Goal: Complete application form: Complete application form

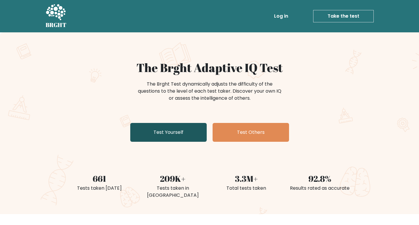
click at [177, 134] on link "Test Yourself" at bounding box center [168, 132] width 76 height 19
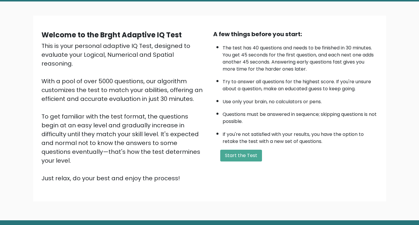
scroll to position [44, 0]
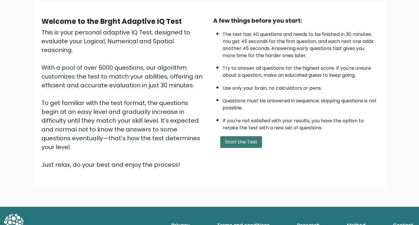
click at [244, 142] on button "Start the Test" at bounding box center [241, 142] width 42 height 12
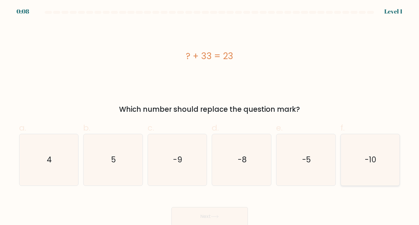
click at [367, 165] on text "-10" at bounding box center [370, 159] width 11 height 11
click at [210, 116] on input "f. -10" at bounding box center [210, 115] width 0 height 4
radio input "true"
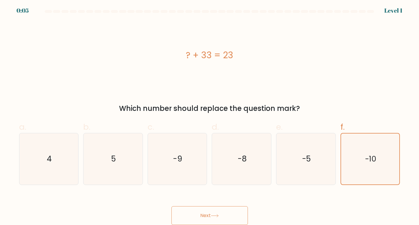
click at [199, 211] on button "Next" at bounding box center [209, 215] width 76 height 19
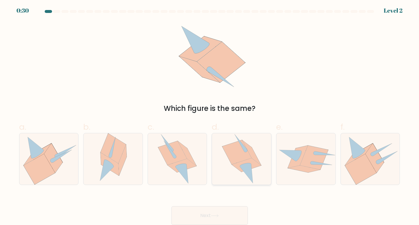
click at [232, 164] on icon at bounding box center [236, 152] width 29 height 24
click at [210, 116] on input "d." at bounding box center [210, 114] width 0 height 4
radio input "true"
click at [231, 215] on button "Next" at bounding box center [209, 215] width 76 height 19
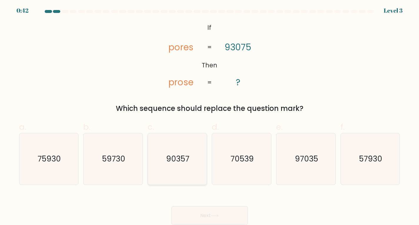
click at [181, 159] on text "90357" at bounding box center [177, 159] width 23 height 11
click at [210, 116] on input "c. 90357" at bounding box center [210, 114] width 0 height 4
radio input "true"
click at [222, 214] on button "Next" at bounding box center [209, 215] width 76 height 19
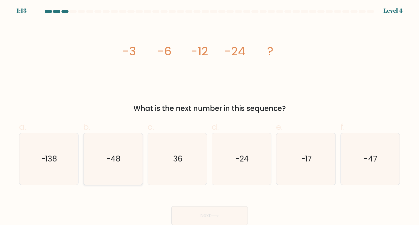
click at [117, 163] on text "-48" at bounding box center [113, 159] width 14 height 11
click at [210, 116] on input "b. -48" at bounding box center [210, 114] width 0 height 4
radio input "true"
click at [202, 211] on button "Next" at bounding box center [209, 215] width 76 height 19
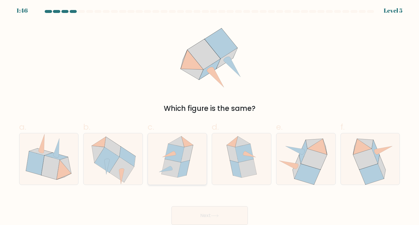
click at [176, 157] on icon at bounding box center [174, 153] width 19 height 18
click at [210, 116] on input "c." at bounding box center [210, 114] width 0 height 4
radio input "true"
click at [211, 216] on button "Next" at bounding box center [209, 215] width 76 height 19
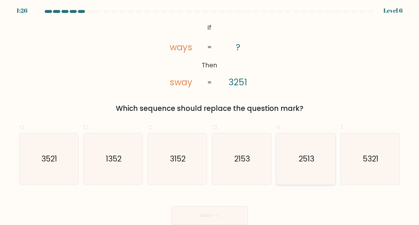
click at [313, 159] on text "2513" at bounding box center [307, 159] width 16 height 11
click at [210, 116] on input "e. 2513" at bounding box center [210, 114] width 0 height 4
radio input "true"
click at [204, 215] on button "Next" at bounding box center [209, 215] width 76 height 19
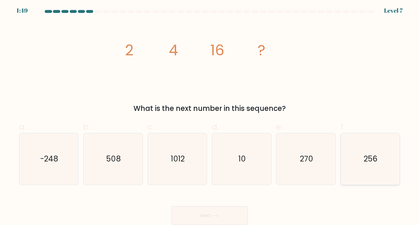
click at [367, 160] on text "256" at bounding box center [371, 159] width 14 height 11
click at [210, 116] on input "f. 256" at bounding box center [210, 114] width 0 height 4
radio input "true"
click at [194, 214] on button "Next" at bounding box center [209, 215] width 76 height 19
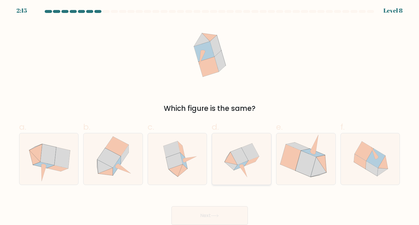
click at [248, 151] on icon at bounding box center [250, 152] width 18 height 17
click at [210, 116] on input "d." at bounding box center [210, 114] width 0 height 4
radio input "true"
click at [216, 217] on icon at bounding box center [215, 215] width 8 height 3
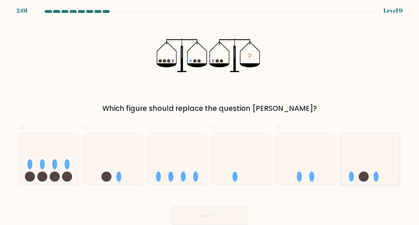
click at [368, 174] on circle at bounding box center [364, 177] width 10 height 10
click at [210, 116] on input "f." at bounding box center [210, 114] width 0 height 4
radio input "true"
click at [229, 215] on button "Next" at bounding box center [209, 215] width 76 height 19
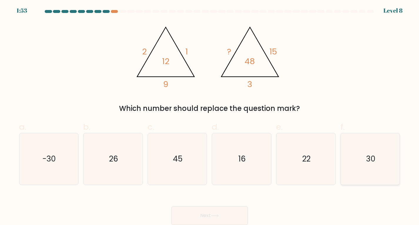
click at [341, 159] on div "30" at bounding box center [371, 159] width 60 height 52
click at [210, 116] on input "f. 30" at bounding box center [210, 114] width 0 height 4
radio input "true"
click at [194, 212] on button "Next" at bounding box center [209, 215] width 76 height 19
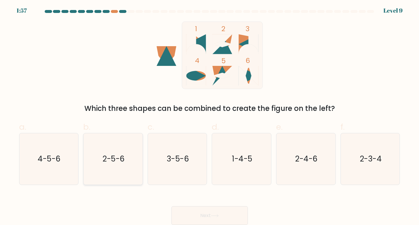
drag, startPoint x: 87, startPoint y: 156, endPoint x: 91, endPoint y: 156, distance: 4.1
click at [89, 156] on div "2-5-6" at bounding box center [113, 159] width 60 height 52
click at [210, 116] on input "b. 2-5-6" at bounding box center [210, 114] width 0 height 4
radio input "true"
click at [216, 214] on icon at bounding box center [215, 215] width 8 height 3
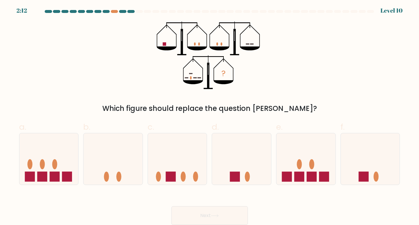
drag, startPoint x: 302, startPoint y: 173, endPoint x: 275, endPoint y: 190, distance: 32.0
click at [302, 173] on rect at bounding box center [299, 177] width 10 height 10
click at [210, 116] on input "e." at bounding box center [210, 114] width 0 height 4
radio input "true"
click at [184, 215] on button "Next" at bounding box center [209, 215] width 76 height 19
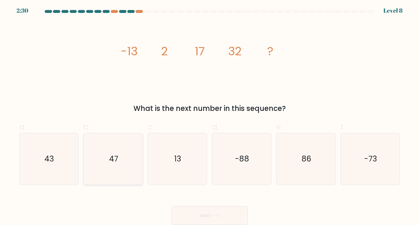
click at [129, 162] on icon "47" at bounding box center [112, 158] width 51 height 51
click at [210, 116] on input "b. 47" at bounding box center [210, 114] width 0 height 4
radio input "true"
click at [224, 213] on button "Next" at bounding box center [209, 215] width 76 height 19
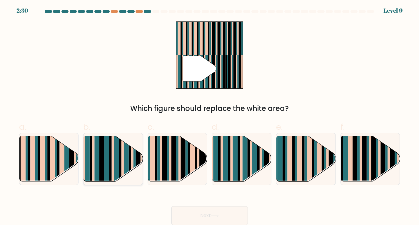
click at [135, 160] on rect at bounding box center [135, 164] width 2 height 59
click at [210, 116] on input "b." at bounding box center [210, 114] width 0 height 4
radio input "true"
click at [202, 211] on button "Next" at bounding box center [209, 215] width 76 height 19
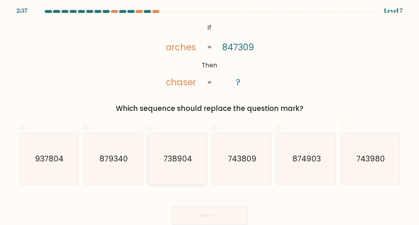
click at [177, 159] on text "738904" at bounding box center [178, 159] width 29 height 11
click at [210, 116] on input "c. 738904" at bounding box center [210, 114] width 0 height 4
radio input "true"
click at [216, 210] on button "Next" at bounding box center [209, 215] width 76 height 19
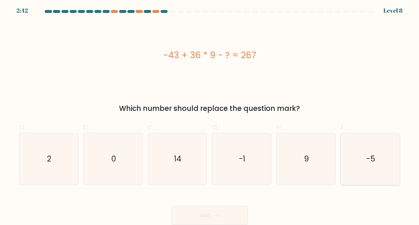
drag, startPoint x: 369, startPoint y: 163, endPoint x: 272, endPoint y: 214, distance: 109.5
click at [369, 163] on text "-5" at bounding box center [371, 159] width 9 height 11
click at [210, 116] on input "f. -5" at bounding box center [210, 114] width 0 height 4
radio input "true"
click at [204, 219] on button "Next" at bounding box center [209, 215] width 76 height 19
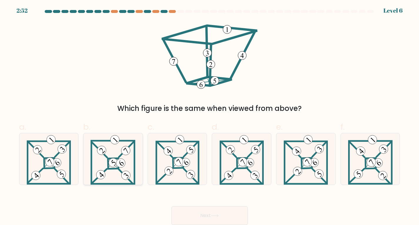
click at [97, 171] on icon at bounding box center [113, 158] width 45 height 51
click at [210, 116] on input "b." at bounding box center [210, 114] width 0 height 4
radio input "true"
click at [193, 216] on button "Next" at bounding box center [209, 215] width 76 height 19
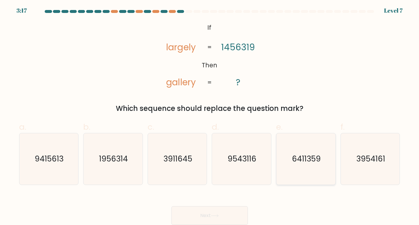
click at [307, 166] on icon "6411359" at bounding box center [305, 158] width 51 height 51
click at [210, 116] on input "e. 6411359" at bounding box center [210, 114] width 0 height 4
radio input "true"
click at [191, 211] on button "Next" at bounding box center [209, 215] width 76 height 19
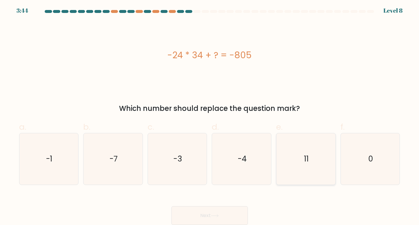
click at [310, 164] on icon "11" at bounding box center [305, 158] width 51 height 51
click at [210, 116] on input "e. 11" at bounding box center [210, 114] width 0 height 4
radio input "true"
click at [199, 213] on button "Next" at bounding box center [209, 215] width 76 height 19
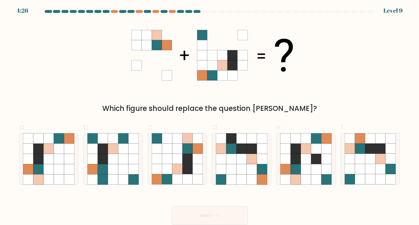
scroll to position [0, 0]
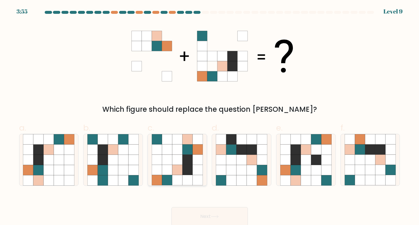
click at [176, 148] on icon at bounding box center [177, 149] width 10 height 10
click at [210, 116] on input "c." at bounding box center [210, 115] width 0 height 4
radio input "true"
click at [218, 215] on button "Next" at bounding box center [209, 216] width 76 height 19
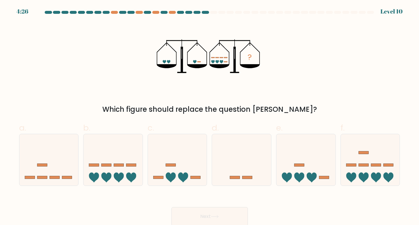
drag, startPoint x: 113, startPoint y: 166, endPoint x: 194, endPoint y: 217, distance: 95.7
click at [115, 166] on icon at bounding box center [113, 159] width 59 height 49
click at [210, 116] on input "b." at bounding box center [210, 115] width 0 height 4
radio input "true"
click at [218, 213] on button "Next" at bounding box center [209, 216] width 76 height 19
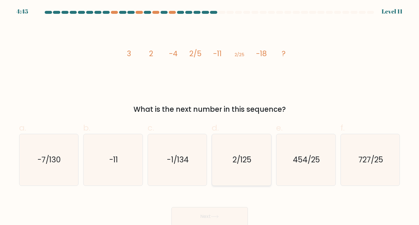
click at [239, 156] on text "2/125" at bounding box center [242, 159] width 19 height 11
click at [210, 116] on input "d. 2/125" at bounding box center [210, 115] width 0 height 4
radio input "true"
click at [199, 214] on button "Next" at bounding box center [209, 216] width 76 height 19
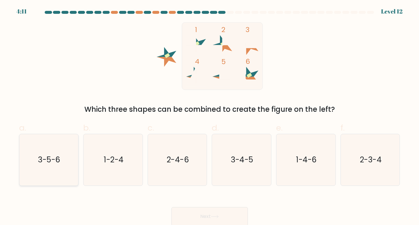
click at [34, 162] on icon "3-5-6" at bounding box center [48, 159] width 51 height 51
click at [210, 116] on input "a. 3-5-6" at bounding box center [210, 115] width 0 height 4
radio input "true"
click at [187, 213] on button "Next" at bounding box center [209, 216] width 76 height 19
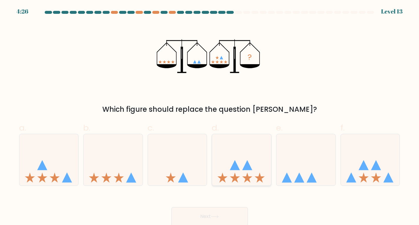
click at [250, 166] on icon at bounding box center [247, 165] width 10 height 10
click at [210, 116] on input "d." at bounding box center [210, 115] width 0 height 4
radio input "true"
click at [230, 220] on button "Next" at bounding box center [209, 216] width 76 height 19
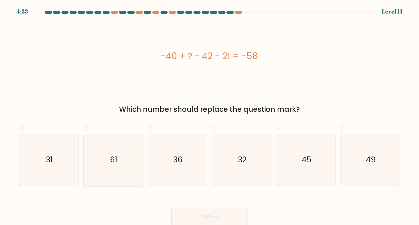
drag, startPoint x: 89, startPoint y: 149, endPoint x: 124, endPoint y: 172, distance: 42.3
click at [89, 150] on icon "61" at bounding box center [112, 159] width 51 height 51
click at [210, 116] on input "b. 61" at bounding box center [210, 115] width 0 height 4
radio input "true"
drag, startPoint x: 202, startPoint y: 216, endPoint x: 199, endPoint y: 216, distance: 3.6
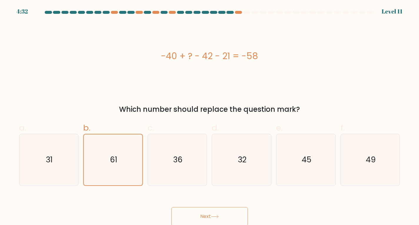
click at [202, 216] on button "Next" at bounding box center [209, 216] width 76 height 19
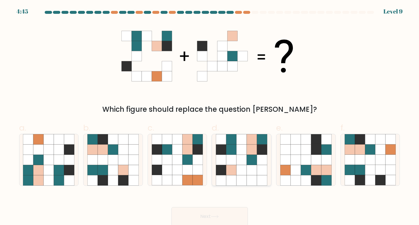
click at [236, 160] on icon at bounding box center [231, 160] width 10 height 10
click at [210, 116] on input "d." at bounding box center [210, 115] width 0 height 4
radio input "true"
click at [211, 219] on button "Next" at bounding box center [209, 216] width 76 height 19
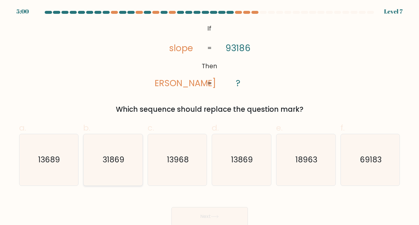
click at [120, 161] on text "31869" at bounding box center [114, 159] width 22 height 11
click at [210, 116] on input "b. 31869" at bounding box center [210, 115] width 0 height 4
radio input "true"
click at [216, 213] on button "Next" at bounding box center [209, 216] width 76 height 19
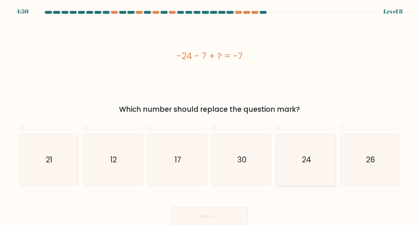
click at [293, 162] on icon "24" at bounding box center [305, 159] width 51 height 51
click at [210, 116] on input "e. 24" at bounding box center [210, 115] width 0 height 4
radio input "true"
click at [206, 211] on button "Next" at bounding box center [209, 216] width 76 height 19
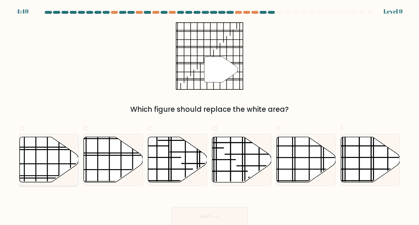
click at [71, 167] on line at bounding box center [71, 142] width 0 height 106
click at [210, 116] on input "a." at bounding box center [210, 115] width 0 height 4
radio input "true"
click at [217, 213] on button "Next" at bounding box center [209, 216] width 76 height 19
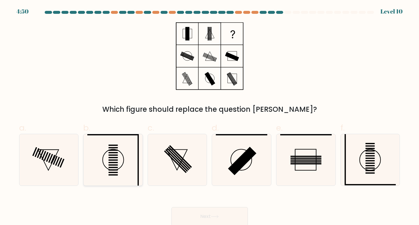
click at [95, 146] on icon at bounding box center [112, 159] width 51 height 51
click at [210, 116] on input "b." at bounding box center [210, 115] width 0 height 4
radio input "true"
click at [216, 218] on icon at bounding box center [215, 216] width 8 height 3
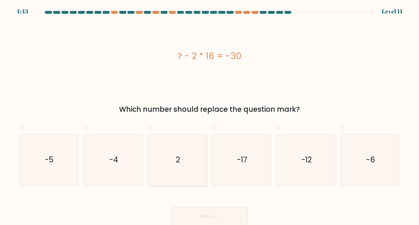
click at [174, 162] on icon "2" at bounding box center [177, 159] width 51 height 51
click at [210, 116] on input "c. 2" at bounding box center [210, 115] width 0 height 4
radio input "true"
click at [236, 216] on button "Next" at bounding box center [209, 216] width 76 height 19
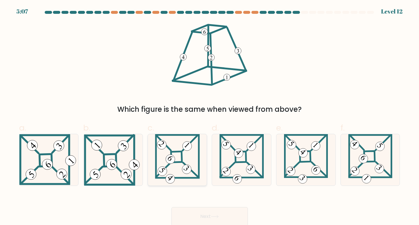
click at [175, 160] on 865 at bounding box center [170, 159] width 13 height 13
click at [210, 116] on input "c." at bounding box center [210, 115] width 0 height 4
radio input "true"
click at [56, 173] on icon at bounding box center [48, 159] width 59 height 51
click at [210, 116] on input "a." at bounding box center [210, 115] width 0 height 4
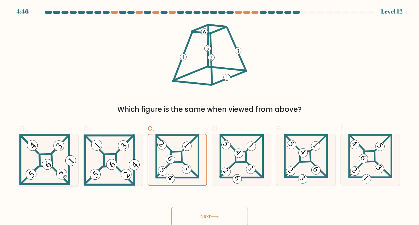
radio input "true"
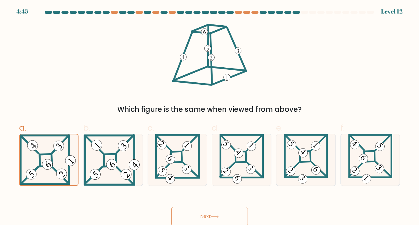
click at [184, 213] on button "Next" at bounding box center [209, 216] width 76 height 19
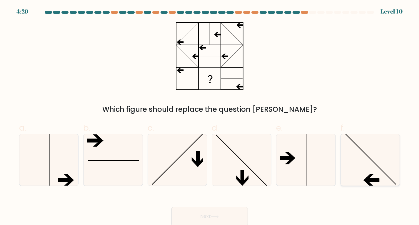
click at [359, 162] on icon at bounding box center [370, 159] width 51 height 51
click at [210, 116] on input "f." at bounding box center [210, 115] width 0 height 4
radio input "true"
click at [202, 213] on button "Next" at bounding box center [209, 216] width 76 height 19
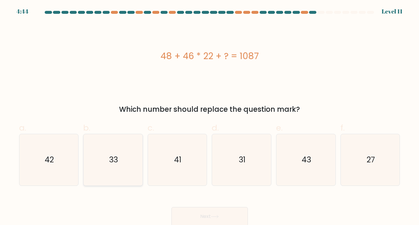
click at [111, 174] on icon "33" at bounding box center [112, 159] width 51 height 51
click at [210, 116] on input "b. 33" at bounding box center [210, 115] width 0 height 4
radio input "true"
click at [205, 212] on button "Next" at bounding box center [209, 216] width 76 height 19
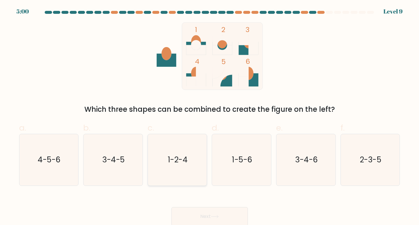
click at [158, 159] on icon "1-2-4" at bounding box center [177, 159] width 51 height 51
click at [210, 116] on input "c. 1-2-4" at bounding box center [210, 115] width 0 height 4
radio input "true"
click at [214, 212] on button "Next" at bounding box center [209, 216] width 76 height 19
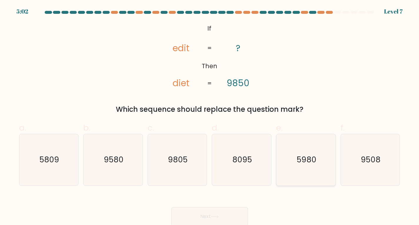
click at [311, 164] on text "5980" at bounding box center [307, 159] width 20 height 11
click at [210, 116] on input "e. 5980" at bounding box center [210, 115] width 0 height 4
radio input "true"
click at [199, 221] on button "Next" at bounding box center [209, 216] width 76 height 19
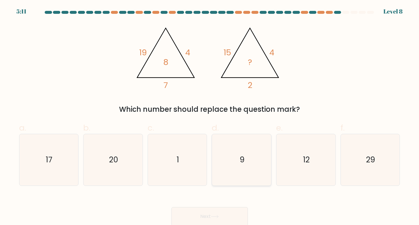
click at [247, 167] on icon "9" at bounding box center [241, 159] width 51 height 51
click at [210, 116] on input "d. 9" at bounding box center [210, 115] width 0 height 4
radio input "true"
click at [226, 218] on button "Next" at bounding box center [209, 216] width 76 height 19
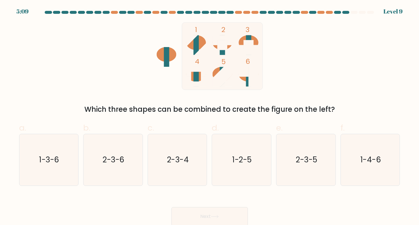
drag, startPoint x: 183, startPoint y: 162, endPoint x: 218, endPoint y: 206, distance: 55.7
click at [183, 162] on text "2-3-4" at bounding box center [178, 159] width 22 height 11
click at [210, 116] on input "c. 2-3-4" at bounding box center [210, 115] width 0 height 4
radio input "true"
click at [230, 214] on button "Next" at bounding box center [209, 216] width 76 height 19
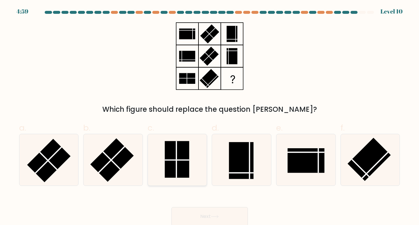
click at [172, 159] on rect at bounding box center [177, 159] width 24 height 37
click at [210, 116] on input "c." at bounding box center [210, 115] width 0 height 4
radio input "true"
click at [236, 216] on button "Next" at bounding box center [209, 216] width 76 height 19
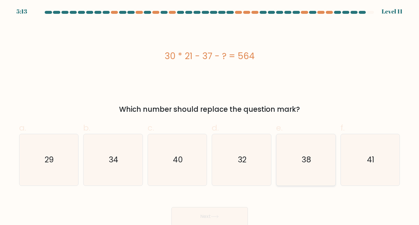
click at [311, 154] on icon "38" at bounding box center [305, 159] width 51 height 51
click at [210, 116] on input "e. 38" at bounding box center [210, 115] width 0 height 4
radio input "true"
click at [204, 209] on button "Next" at bounding box center [209, 216] width 76 height 19
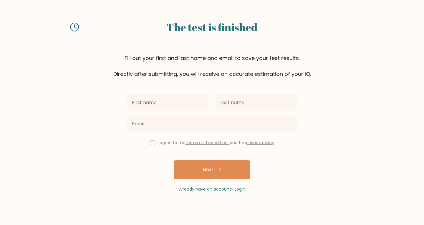
click at [151, 105] on input "text" at bounding box center [167, 102] width 81 height 16
type input "Jestoni"
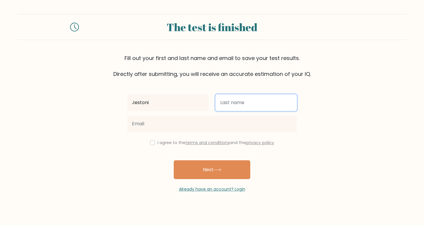
click at [220, 100] on input "text" at bounding box center [255, 102] width 81 height 16
type input "Aligato"
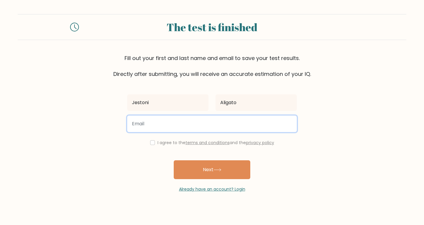
click at [164, 123] on input "email" at bounding box center [211, 124] width 169 height 16
type input "jestoni.aligato@gmail.com"
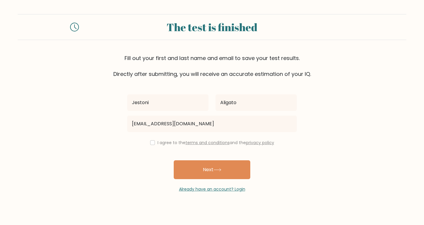
click at [148, 144] on div "I agree to the terms and conditions and the privacy policy" at bounding box center [212, 142] width 176 height 7
click at [151, 142] on input "checkbox" at bounding box center [152, 142] width 5 height 5
checkbox input "true"
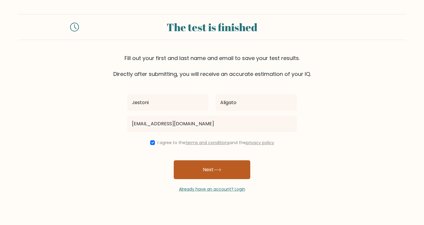
click at [197, 163] on button "Next" at bounding box center [212, 169] width 76 height 19
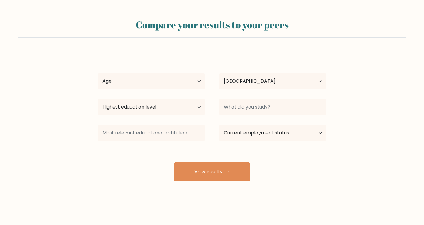
select select "PH"
click at [129, 86] on select "Age Under [DEMOGRAPHIC_DATA] [DEMOGRAPHIC_DATA] [DEMOGRAPHIC_DATA] [DEMOGRAPHIC…" at bounding box center [151, 81] width 107 height 16
select select "25_34"
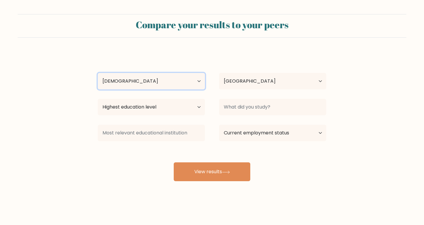
click at [98, 73] on select "Age Under [DEMOGRAPHIC_DATA] [DEMOGRAPHIC_DATA] [DEMOGRAPHIC_DATA] [DEMOGRAPHIC…" at bounding box center [151, 81] width 107 height 16
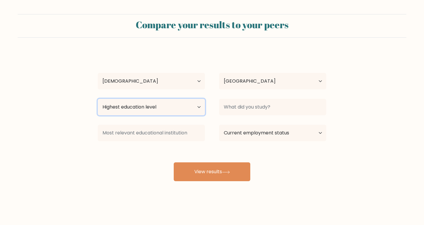
click at [199, 110] on select "Highest education level No schooling Primary Lower Secondary Upper Secondary Oc…" at bounding box center [151, 107] width 107 height 16
select select "bachelors_degree"
click at [98, 99] on select "Highest education level No schooling Primary Lower Secondary Upper Secondary Oc…" at bounding box center [151, 107] width 107 height 16
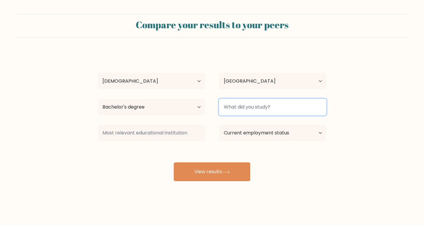
click at [278, 108] on input at bounding box center [272, 107] width 107 height 16
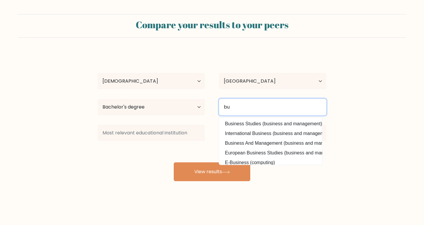
type input "b"
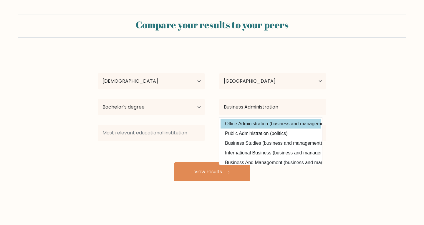
click at [290, 123] on option "Office Administration (business and management)" at bounding box center [270, 123] width 100 height 9
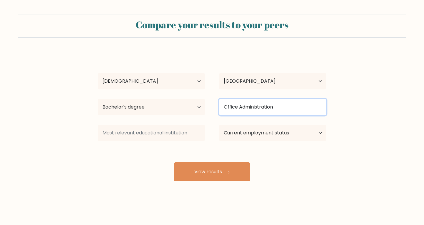
click at [301, 105] on input "Office Administration" at bounding box center [272, 107] width 107 height 16
drag, startPoint x: 288, startPoint y: 108, endPoint x: 213, endPoint y: 110, distance: 74.7
click at [213, 110] on div "Office Administration" at bounding box center [272, 106] width 121 height 21
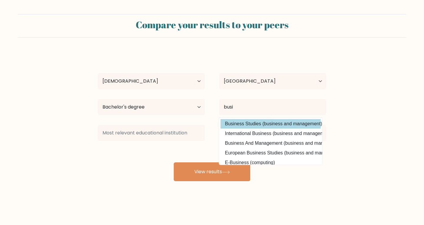
click at [240, 120] on option "Business Studies (business and management)" at bounding box center [270, 123] width 100 height 9
type input "Business Studies"
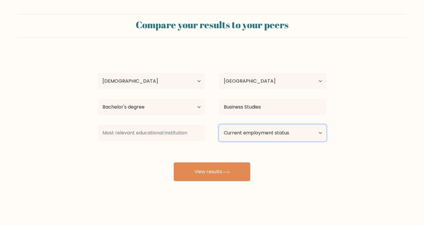
click at [319, 134] on select "Current employment status Employed Student Retired Other / prefer not to answer" at bounding box center [272, 133] width 107 height 16
select select "other"
click at [219, 125] on select "Current employment status Employed Student Retired Other / prefer not to answer" at bounding box center [272, 133] width 107 height 16
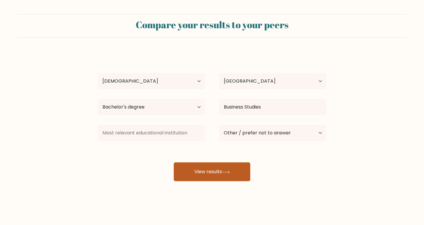
click at [225, 171] on icon at bounding box center [226, 172] width 8 height 3
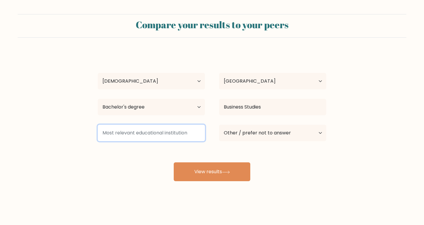
click at [167, 132] on input at bounding box center [151, 133] width 107 height 16
click at [169, 132] on input at bounding box center [151, 133] width 107 height 16
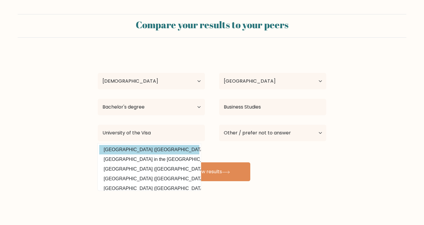
click at [156, 150] on option "University of the Visayas (Philippines)" at bounding box center [149, 149] width 100 height 9
type input "[GEOGRAPHIC_DATA]"
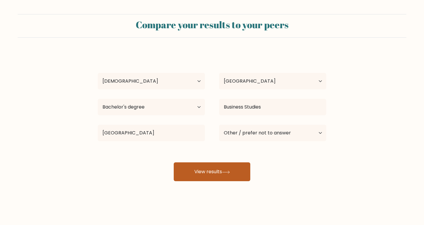
click at [221, 169] on button "View results" at bounding box center [212, 171] width 76 height 19
